Goal: Task Accomplishment & Management: Use online tool/utility

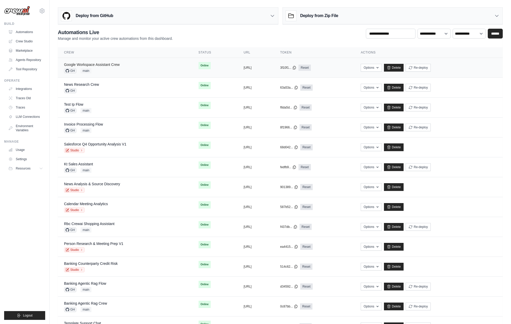
click at [107, 63] on link "Google Workspace Assistant Crew" at bounding box center [91, 64] width 55 height 4
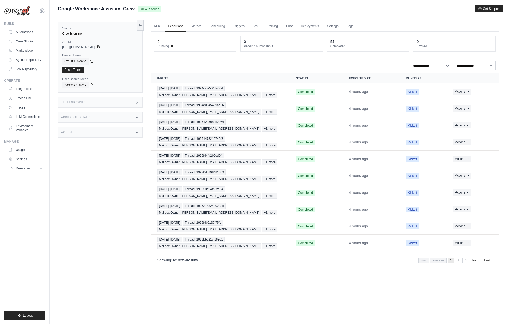
click at [242, 213] on div "Run Executions Metrics Scheduling Triggers Test Training Chat Deployments Setti…" at bounding box center [325, 179] width 356 height 324
click at [337, 26] on link "Settings" at bounding box center [332, 26] width 17 height 11
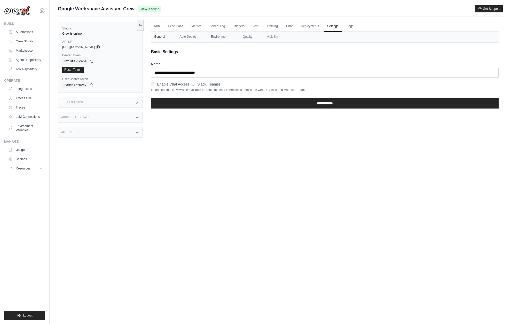
click at [88, 99] on div "Test Endpoints" at bounding box center [100, 102] width 85 height 11
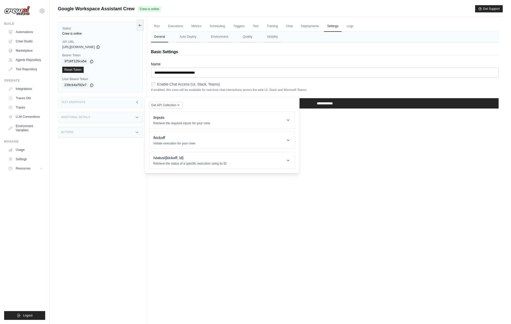
click at [98, 117] on div "Additional Details" at bounding box center [100, 117] width 85 height 11
click at [103, 154] on div "Last Deployed September 18, 2025 at 14:33 Version 0.186.1 Branch main Instance …" at bounding box center [100, 139] width 85 height 32
click at [105, 158] on div "Status Crew is online API URL copied https://google-workspace-assistant-crew-22…" at bounding box center [102, 179] width 89 height 324
click at [103, 166] on div "Actions" at bounding box center [100, 163] width 85 height 11
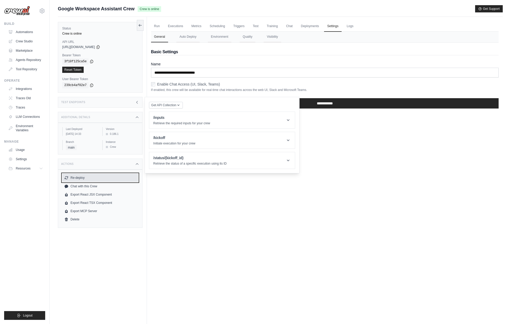
click at [105, 182] on button "Re-deploy" at bounding box center [100, 177] width 76 height 8
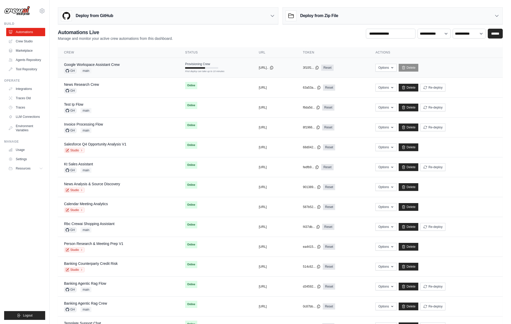
click at [127, 67] on div "Google Workspace Assistant Crew GH main" at bounding box center [118, 67] width 109 height 11
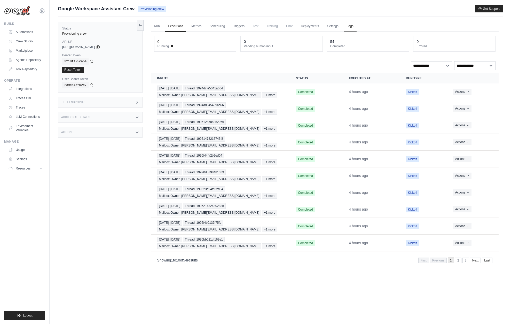
click at [348, 30] on link "Logs" at bounding box center [349, 26] width 13 height 11
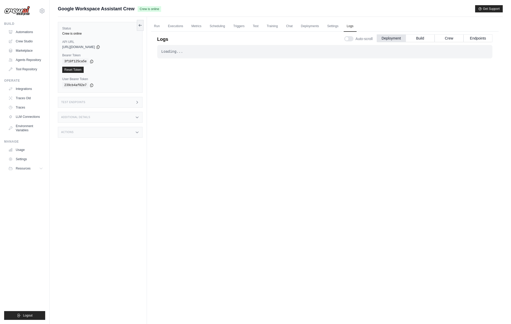
click at [78, 221] on div "Status Crew is online API URL copied https://google-workspace-assistant-crew-22…" at bounding box center [102, 179] width 89 height 324
click at [172, 27] on link "Executions" at bounding box center [175, 26] width 21 height 11
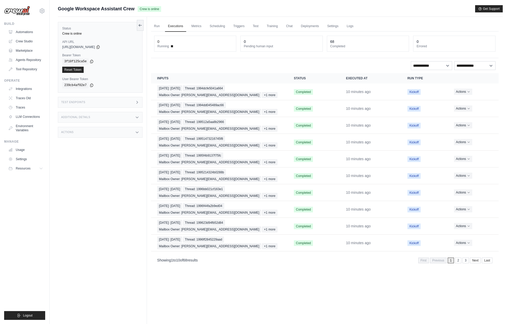
click at [117, 134] on div "Actions" at bounding box center [100, 132] width 85 height 11
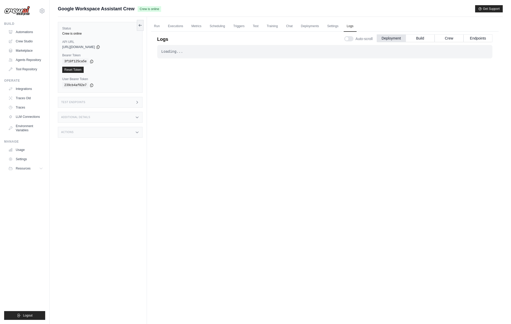
click at [114, 121] on div "Additional Details" at bounding box center [100, 117] width 85 height 11
click at [47, 230] on div "mike@crewai.com CrewAI Internal Org Gelato MP@Crew CrewAI Demo Account" at bounding box center [25, 162] width 50 height 324
click at [156, 26] on link "Run" at bounding box center [157, 26] width 12 height 11
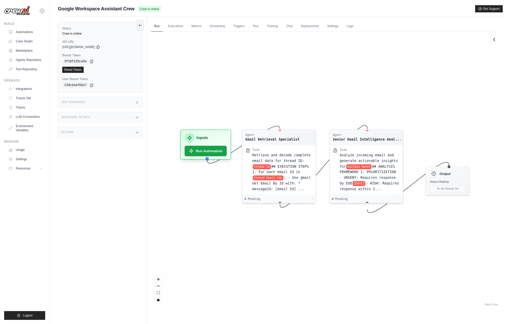
click at [118, 156] on div "Status Crew is online API URL copied [URL][DOMAIN_NAME] Bearer Token copied 3f1…" at bounding box center [102, 179] width 89 height 324
click at [137, 128] on div "Actions" at bounding box center [100, 132] width 85 height 11
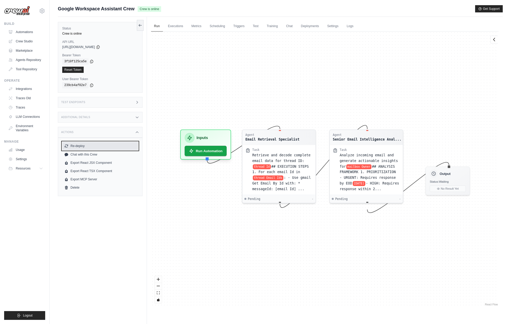
click at [79, 147] on button "Re-deploy" at bounding box center [100, 146] width 76 height 8
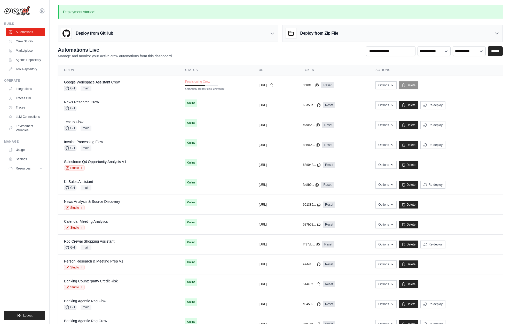
click at [27, 225] on ul "Build Automations Crew Studio Marketplace Agents Repository GitHub" at bounding box center [24, 171] width 41 height 298
click at [93, 87] on div "GH main" at bounding box center [91, 88] width 55 height 5
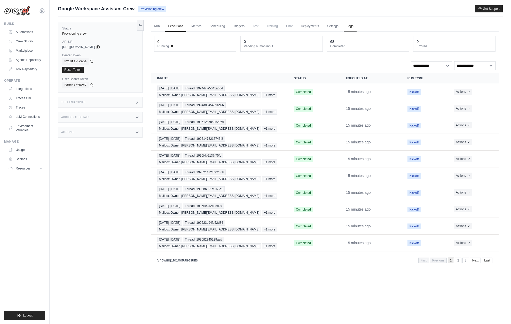
click at [349, 27] on link "Logs" at bounding box center [349, 26] width 13 height 11
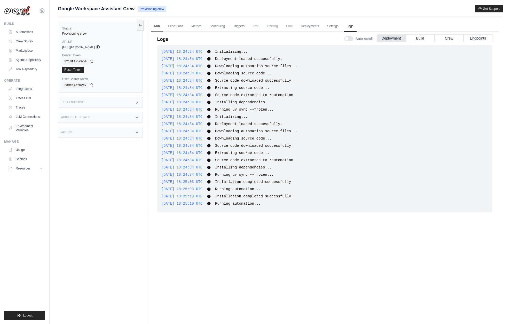
click at [155, 29] on link "Run" at bounding box center [157, 26] width 12 height 11
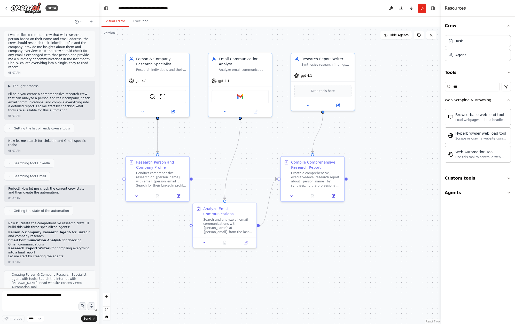
scroll to position [410, 0]
